Goal: Task Accomplishment & Management: Manage account settings

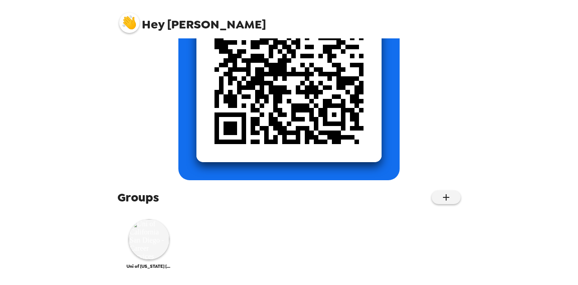
scroll to position [158, 0]
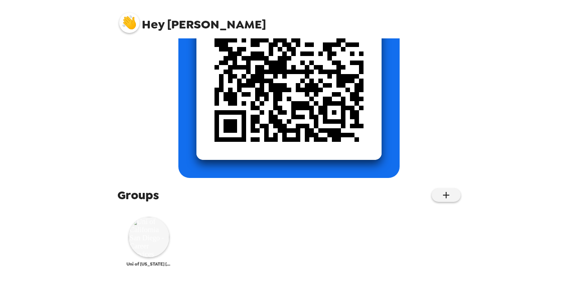
click at [148, 236] on img at bounding box center [149, 237] width 41 height 41
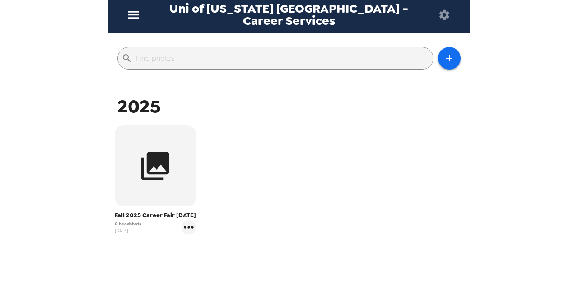
scroll to position [90, 0]
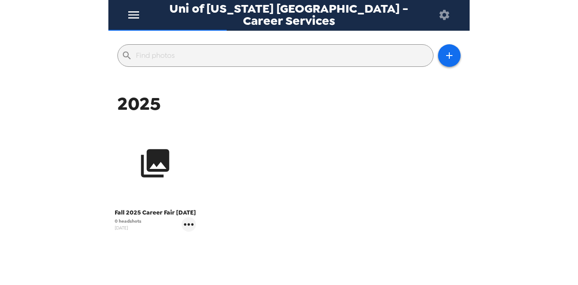
click at [148, 170] on icon "button" at bounding box center [155, 163] width 28 height 28
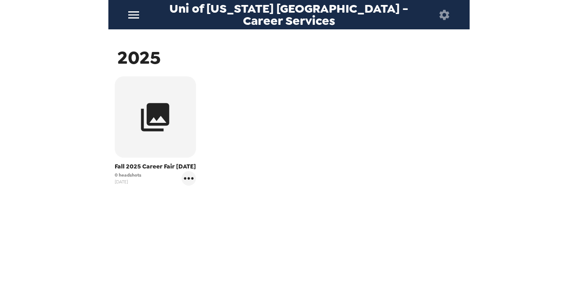
scroll to position [145, 0]
click at [187, 179] on icon "gallery menu" at bounding box center [188, 178] width 14 height 14
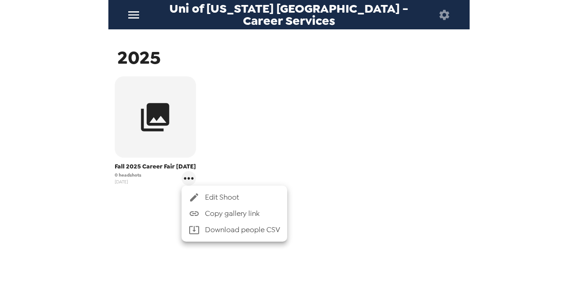
click at [341, 151] on div at bounding box center [289, 142] width 578 height 285
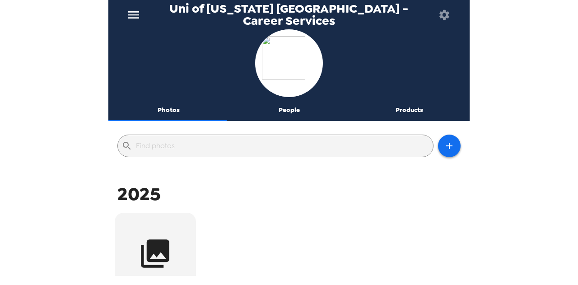
scroll to position [135, 0]
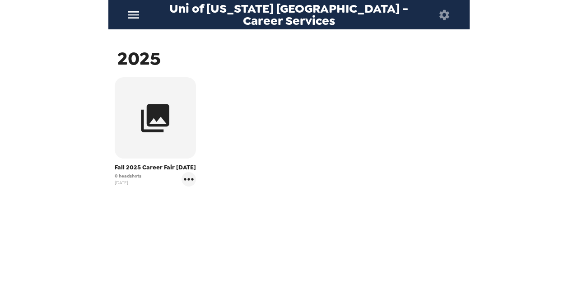
click at [446, 17] on icon "button" at bounding box center [444, 14] width 10 height 10
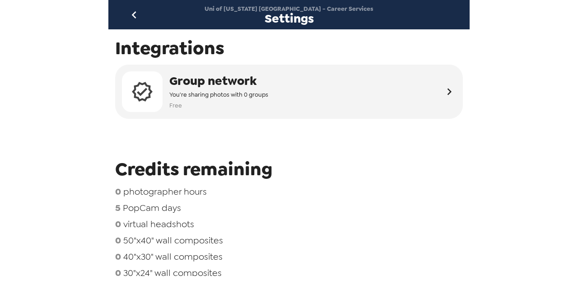
click at [134, 16] on icon "go back" at bounding box center [134, 15] width 14 height 14
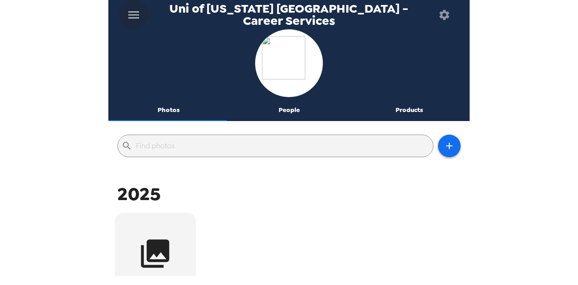
click at [132, 16] on icon "menu" at bounding box center [133, 15] width 14 height 14
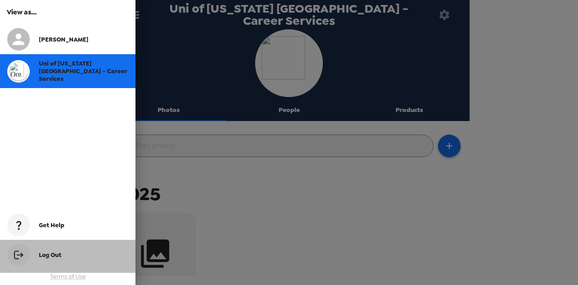
click at [46, 251] on span "Log Out" at bounding box center [50, 255] width 23 height 8
